Goal: Entertainment & Leisure: Consume media (video, audio)

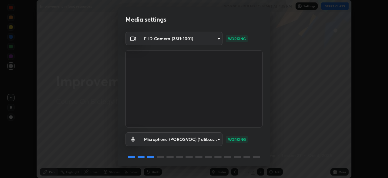
scroll to position [22, 0]
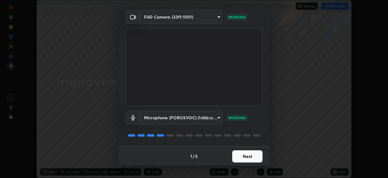
click at [248, 158] on button "Next" at bounding box center [247, 156] width 30 height 12
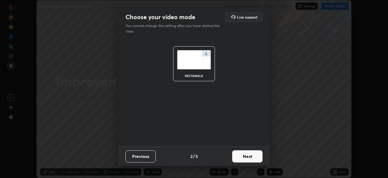
click at [248, 158] on button "Next" at bounding box center [247, 156] width 30 height 12
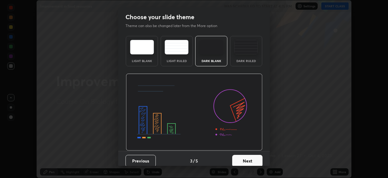
click at [244, 159] on button "Next" at bounding box center [247, 160] width 30 height 12
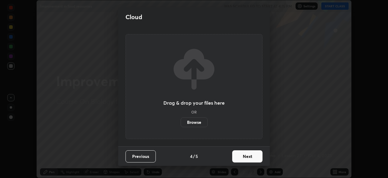
click at [241, 159] on button "Next" at bounding box center [247, 156] width 30 height 12
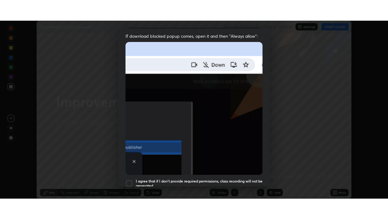
scroll to position [145, 0]
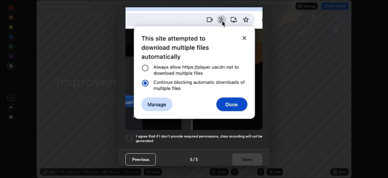
click at [218, 134] on h5 "I agree that if I don't provide required permissions, class recording will not …" at bounding box center [199, 138] width 127 height 9
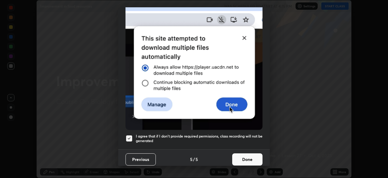
click at [238, 157] on button "Done" at bounding box center [247, 159] width 30 height 12
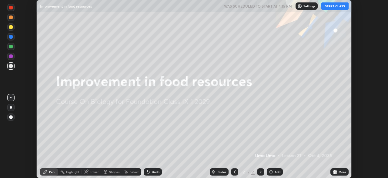
click at [328, 6] on button "START CLASS" at bounding box center [335, 5] width 27 height 7
click at [334, 170] on icon at bounding box center [335, 171] width 2 height 2
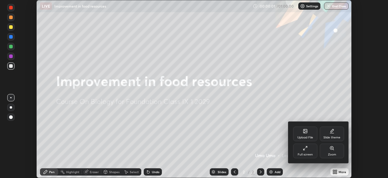
click at [302, 154] on div "Full screen" at bounding box center [305, 154] width 15 height 3
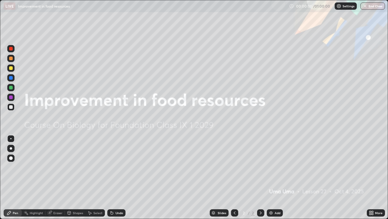
scroll to position [219, 388]
click at [275, 177] on div "Add" at bounding box center [278, 212] width 6 height 3
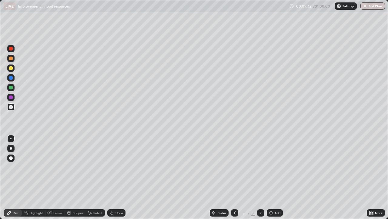
click at [271, 177] on img at bounding box center [271, 212] width 5 height 5
click at [273, 177] on img at bounding box center [271, 212] width 5 height 5
